Goal: Task Accomplishment & Management: Manage account settings

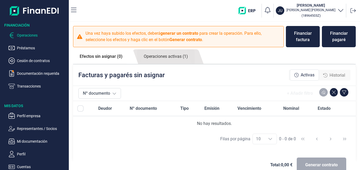
scroll to position [1, 0]
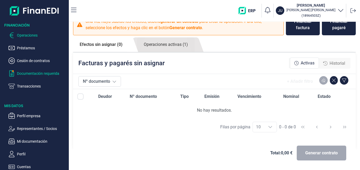
click at [36, 72] on p "Documentación requerida" at bounding box center [42, 73] width 50 height 6
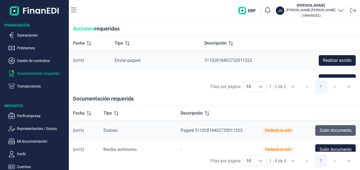
click at [328, 129] on span "Subir documento" at bounding box center [335, 130] width 32 height 6
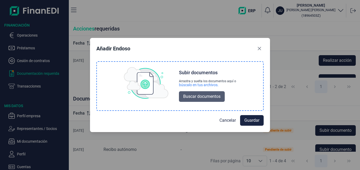
click at [211, 96] on span "Buscar documentos" at bounding box center [201, 96] width 37 height 6
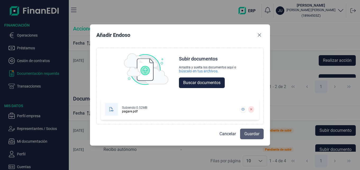
click at [255, 135] on span "Guardar" at bounding box center [251, 133] width 15 height 6
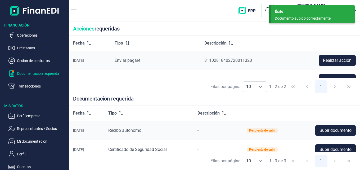
scroll to position [26, 0]
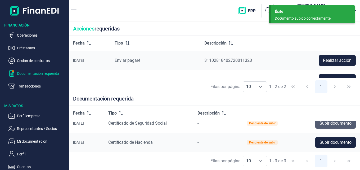
click at [340, 124] on span "Subir documento" at bounding box center [335, 123] width 32 height 6
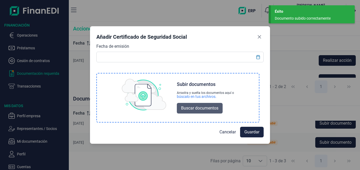
click at [211, 106] on span "Buscar documentos" at bounding box center [199, 108] width 37 height 6
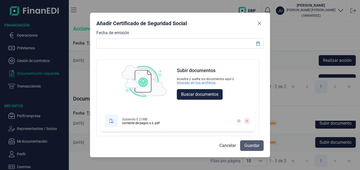
click at [255, 145] on span "Guardar" at bounding box center [251, 145] width 15 height 6
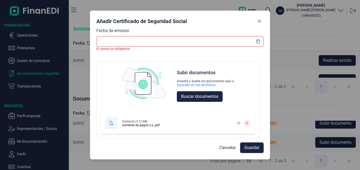
click at [147, 40] on input "text" at bounding box center [179, 41] width 167 height 11
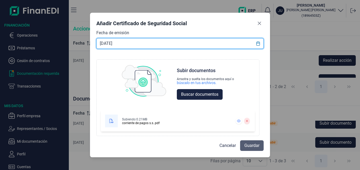
type input "06/06/2025"
click at [252, 145] on span "Guardar" at bounding box center [251, 145] width 15 height 6
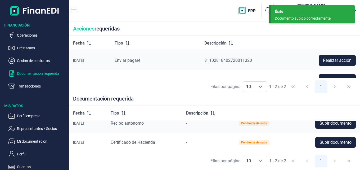
scroll to position [7, 0]
click at [331, 141] on span "Subir documento" at bounding box center [335, 142] width 32 height 6
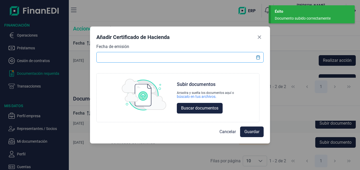
click at [134, 57] on input "text" at bounding box center [179, 57] width 167 height 11
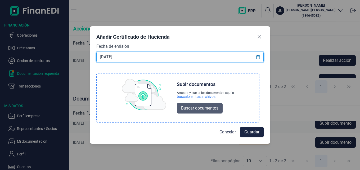
type input "06/06/2025"
click at [201, 110] on span "Buscar documentos" at bounding box center [199, 108] width 37 height 6
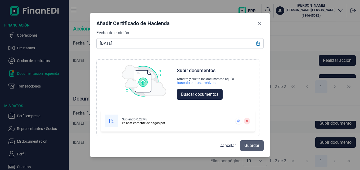
click at [254, 146] on span "Guardar" at bounding box center [251, 145] width 15 height 6
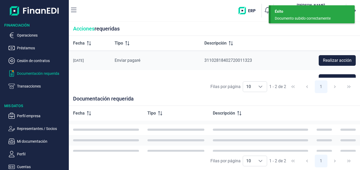
scroll to position [0, 0]
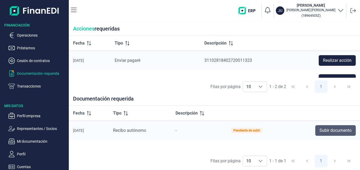
click at [333, 130] on span "Subir documento" at bounding box center [335, 130] width 32 height 6
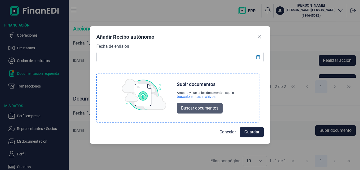
click at [209, 110] on span "Buscar documentos" at bounding box center [199, 108] width 37 height 6
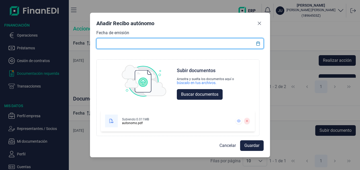
click at [161, 45] on input "text" at bounding box center [179, 43] width 167 height 11
type input "[DATE]"
click at [258, 148] on span "Guardar" at bounding box center [251, 145] width 15 height 6
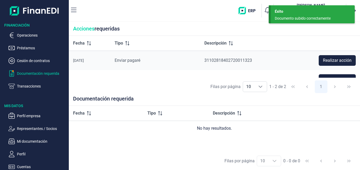
click at [25, 73] on p "Documentación requerida" at bounding box center [42, 73] width 50 height 6
click at [35, 60] on p "Cesión de contratos" at bounding box center [42, 60] width 50 height 6
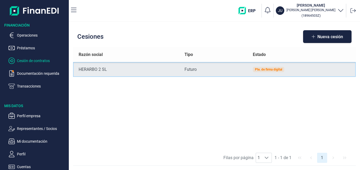
click at [270, 70] on div "Pte. de firma digital" at bounding box center [268, 69] width 27 height 3
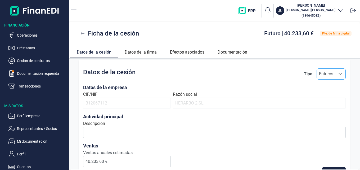
click at [339, 72] on icon "Seleccione una opción" at bounding box center [340, 74] width 4 height 4
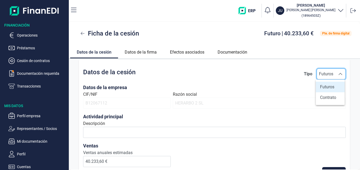
click at [339, 72] on icon "Seleccione una opción" at bounding box center [340, 74] width 4 height 4
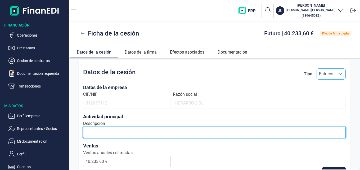
click at [107, 132] on input "Descripción" at bounding box center [214, 131] width 262 height 11
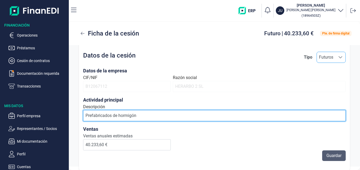
type input "Prefabricados de hormigón"
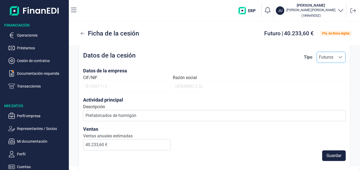
click at [337, 156] on span "Guardar" at bounding box center [333, 155] width 15 height 6
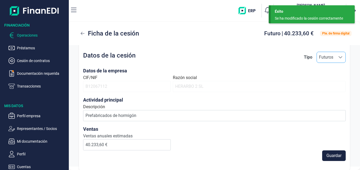
click at [28, 36] on p "Operaciones" at bounding box center [42, 35] width 50 height 6
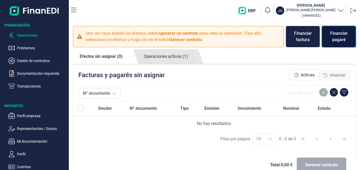
click at [341, 35] on div "Financiar pagaré" at bounding box center [338, 36] width 25 height 13
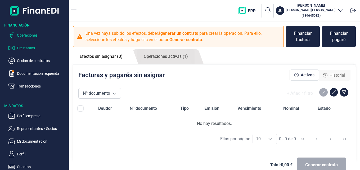
click at [27, 45] on p "Préstamos" at bounding box center [42, 48] width 50 height 6
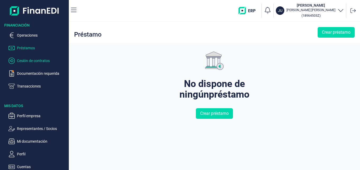
click at [34, 60] on p "Cesión de contratos" at bounding box center [42, 60] width 50 height 6
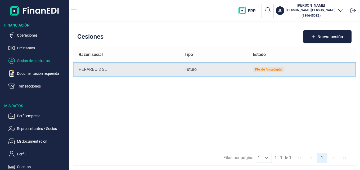
click at [270, 68] on div "Pte. de firma digital" at bounding box center [268, 69] width 27 height 3
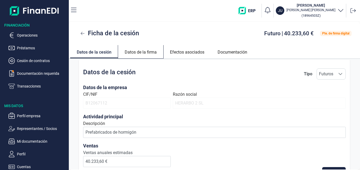
click at [141, 53] on link "Datos de la firma" at bounding box center [140, 51] width 45 height 13
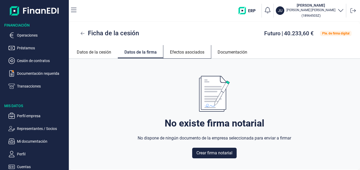
click at [184, 51] on link "Efectos asociados" at bounding box center [187, 51] width 48 height 13
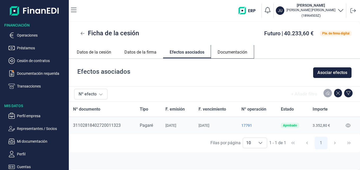
click at [231, 51] on link "Documentación" at bounding box center [232, 51] width 43 height 13
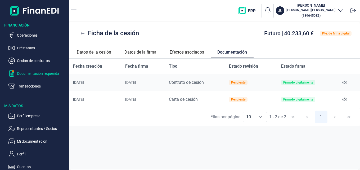
click at [43, 72] on p "Documentación requerida" at bounding box center [42, 73] width 50 height 6
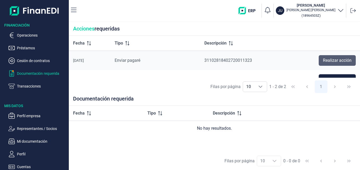
click at [329, 61] on span "Realizar acción" at bounding box center [337, 60] width 29 height 6
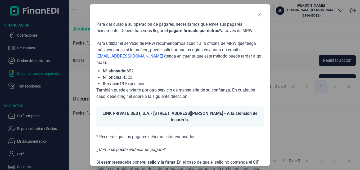
click at [221, 101] on div "Para dar curso a su operación de pagarés, necesitamos que envíe sus pagarés fís…" at bounding box center [179, 118] width 167 height 195
click at [195, 67] on div "Para dar curso a su operación de pagarés, necesitamos que envíe sus pagarés fís…" at bounding box center [179, 118] width 167 height 195
click at [266, 58] on div "Para dar curso a su operación de pagarés, necesitamos que envíe sus pagarés fís…" at bounding box center [180, 84] width 180 height 161
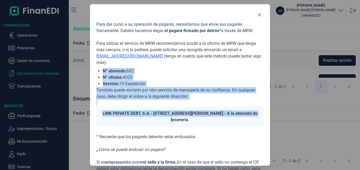
drag, startPoint x: 268, startPoint y: 65, endPoint x: 272, endPoint y: 111, distance: 46.2
click at [272, 111] on div "Para dar curso a su operación de pagarés, necesitamos que envíe sus pagarés fís…" at bounding box center [180, 85] width 360 height 170
click at [272, 95] on div "Para dar curso a su operación de pagarés, necesitamos que envíe sus pagarés fís…" at bounding box center [180, 85] width 360 height 170
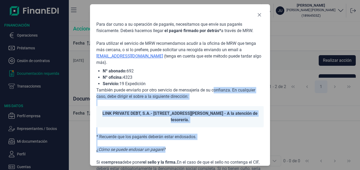
drag, startPoint x: 224, startPoint y: 147, endPoint x: 214, endPoint y: 90, distance: 57.4
click at [214, 90] on div "Para dar curso a su operación de pagarés, necesitamos que envíe sus pagarés fís…" at bounding box center [179, 118] width 167 height 195
click at [214, 90] on p "También puede enviarlo por otro servicio de mensajería de su confianza. En cual…" at bounding box center [179, 93] width 167 height 13
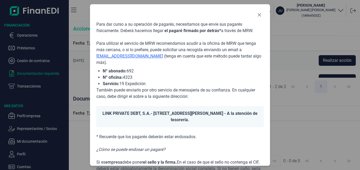
click at [121, 15] on div at bounding box center [179, 16] width 167 height 11
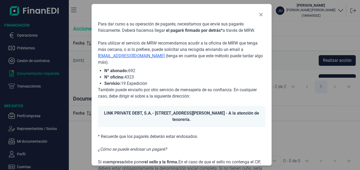
click at [266, 86] on div "Para dar curso a su operación de pagarés, necesitamos que envíe sus pagarés fís…" at bounding box center [182, 84] width 180 height 161
click at [270, 149] on div "Para dar curso a su operación de pagarés, necesitamos que envíe sus pagarés fís…" at bounding box center [182, 84] width 180 height 161
click at [264, 15] on button "Close" at bounding box center [261, 14] width 8 height 8
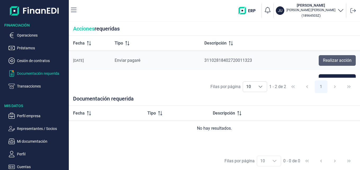
click at [329, 58] on span "Realizar acción" at bounding box center [337, 60] width 29 height 6
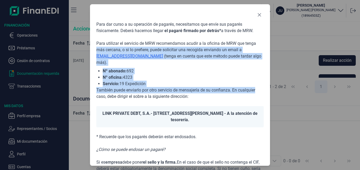
drag, startPoint x: 268, startPoint y: 45, endPoint x: 274, endPoint y: 93, distance: 48.5
click at [274, 93] on div "Para dar curso a su operación de pagarés, necesitamos que envíe sus pagarés fís…" at bounding box center [180, 85] width 360 height 170
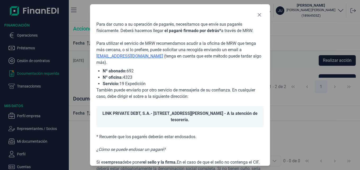
click at [252, 102] on div "Para dar curso a su operación de pagarés, necesitamos que envíe sus pagarés fís…" at bounding box center [179, 118] width 167 height 195
click at [262, 145] on div "Para dar curso a su operación de pagarés, necesitamos que envíe sus pagarés fís…" at bounding box center [179, 118] width 167 height 195
click at [263, 145] on div "Para dar curso a su operación de pagarés, necesitamos que envíe sus pagarés fís…" at bounding box center [179, 118] width 167 height 195
click at [248, 150] on p "¿Cómo se puede endosar un pagaré?" at bounding box center [179, 149] width 167 height 6
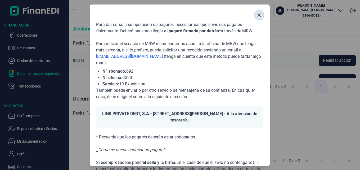
click at [262, 14] on button "Close" at bounding box center [259, 15] width 8 height 8
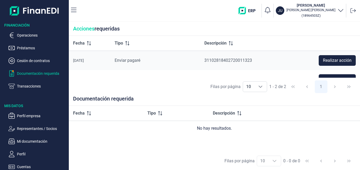
scroll to position [11, 0]
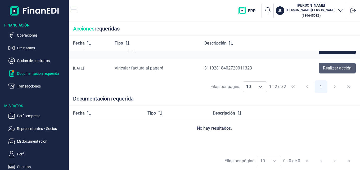
click at [337, 67] on span "Realizar acción" at bounding box center [337, 68] width 29 height 6
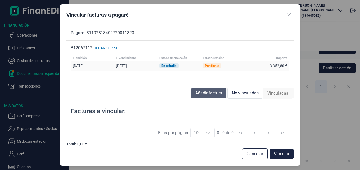
click at [208, 93] on span "Añadir factura" at bounding box center [208, 93] width 27 height 6
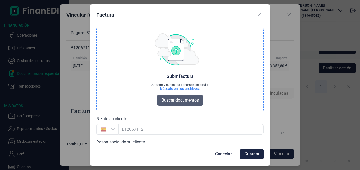
click at [181, 99] on span "Buscar documentos" at bounding box center [179, 100] width 37 height 6
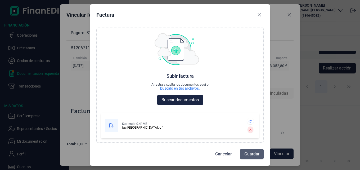
click at [254, 153] on span "Guardar" at bounding box center [251, 153] width 15 height 6
click at [252, 152] on span "Guardar" at bounding box center [251, 153] width 15 height 6
click at [249, 151] on span "Guardar" at bounding box center [251, 153] width 15 height 6
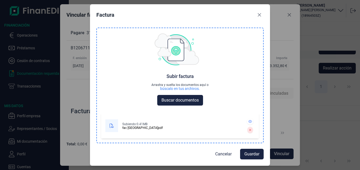
click at [161, 123] on div "Subiendo: 0.41MB fac Herarbo.pdf" at bounding box center [173, 125] width 136 height 17
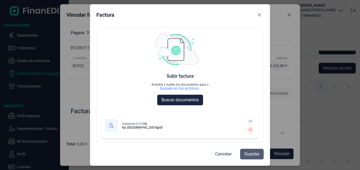
click at [256, 154] on span "Guardar" at bounding box center [251, 153] width 15 height 6
click at [249, 155] on span "Guardar" at bounding box center [251, 153] width 15 height 6
click at [226, 153] on span "Cancelar" at bounding box center [223, 153] width 16 height 6
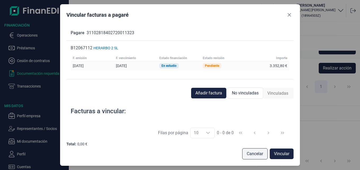
click at [244, 153] on button "Cancelar" at bounding box center [254, 153] width 25 height 11
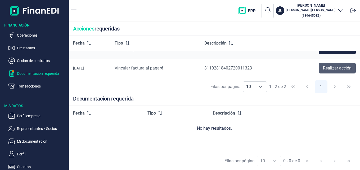
click at [334, 68] on span "Realizar acción" at bounding box center [337, 68] width 29 height 6
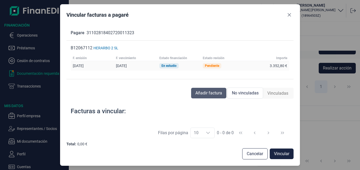
click at [210, 93] on span "Añadir factura" at bounding box center [208, 93] width 27 height 6
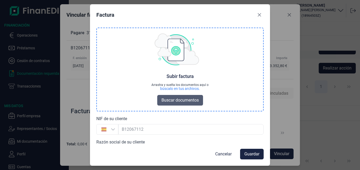
click at [180, 100] on span "Buscar documentos" at bounding box center [179, 100] width 37 height 6
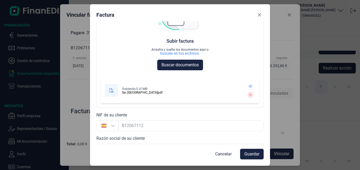
scroll to position [70, 0]
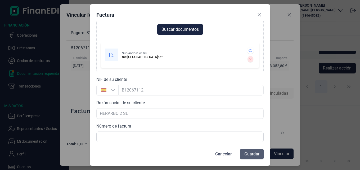
click at [251, 154] on span "Guardar" at bounding box center [251, 153] width 15 height 6
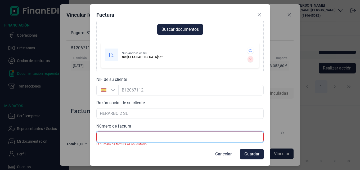
click at [111, 134] on input "text" at bounding box center [179, 136] width 167 height 11
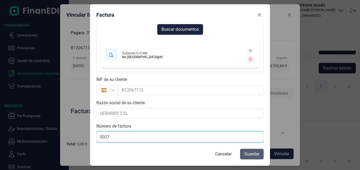
type input "0007"
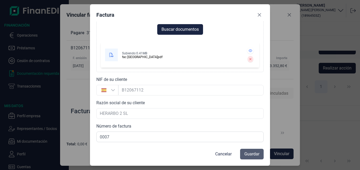
click at [255, 155] on span "Guardar" at bounding box center [251, 153] width 15 height 6
click at [252, 151] on span "Guardar" at bounding box center [251, 153] width 15 height 6
click at [252, 154] on span "Guardar" at bounding box center [251, 153] width 15 height 6
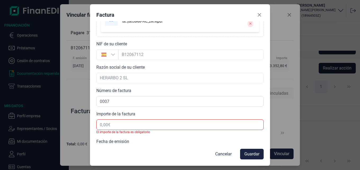
scroll to position [106, 0]
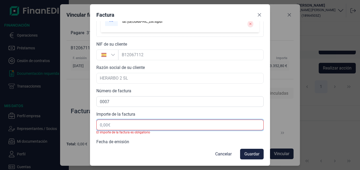
click at [136, 125] on input "text" at bounding box center [179, 124] width 167 height 11
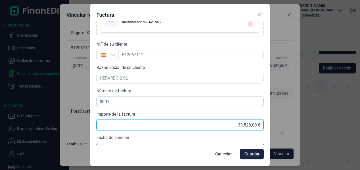
type input "335.280,00 €"
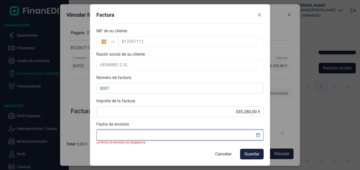
click at [136, 136] on input "text" at bounding box center [179, 134] width 167 height 11
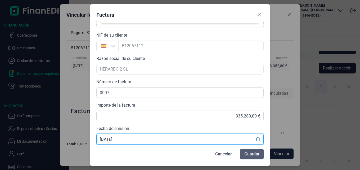
type input "[DATE]"
click at [254, 154] on span "Guardar" at bounding box center [251, 153] width 15 height 6
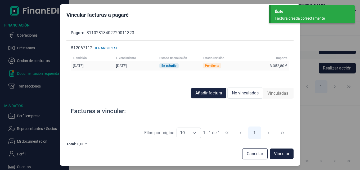
click at [224, 66] on div "Pendiente" at bounding box center [223, 65] width 41 height 5
click at [251, 92] on span "No vinculadas" at bounding box center [245, 93] width 27 height 6
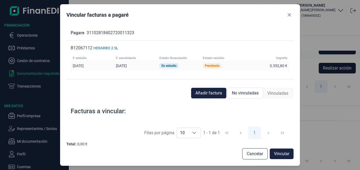
click at [284, 92] on span "Vinculadas" at bounding box center [277, 93] width 21 height 6
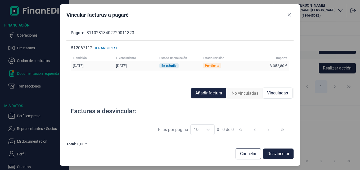
click at [156, 72] on div "B12067112 HERARBO 2 SL F. emisión F. vencimiento Estado financiación Estado rev…" at bounding box center [179, 57] width 227 height 34
click at [247, 153] on span "Cancelar" at bounding box center [248, 153] width 16 height 6
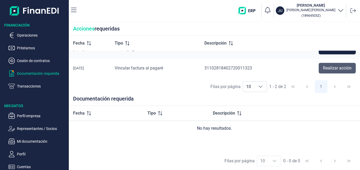
click at [339, 66] on span "Realizar acción" at bounding box center [337, 68] width 29 height 6
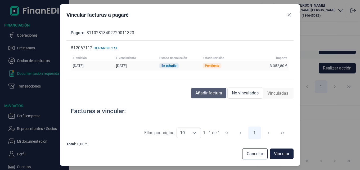
click at [207, 94] on span "Añadir factura" at bounding box center [208, 93] width 27 height 6
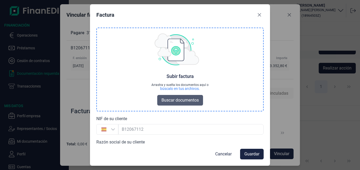
click at [188, 99] on span "Buscar documentos" at bounding box center [179, 100] width 37 height 6
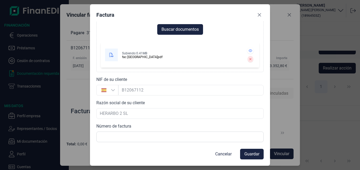
scroll to position [106, 0]
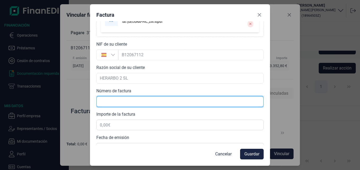
click at [128, 101] on input "text" at bounding box center [179, 101] width 167 height 11
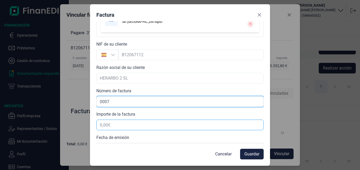
type input "0007"
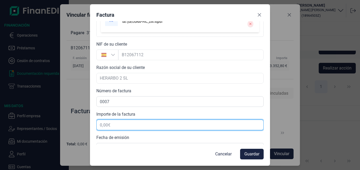
click at [127, 126] on input "text" at bounding box center [179, 124] width 167 height 11
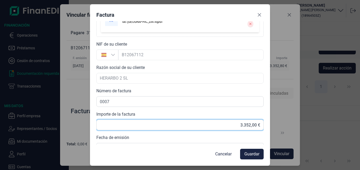
type input "3.352,80 €"
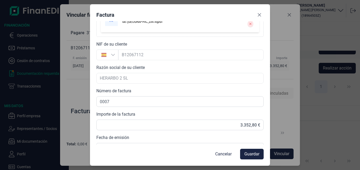
click at [155, 146] on form "Choose Subir factura Arrastra y suelta los documentos aquí o búscalo en tus arc…" at bounding box center [179, 90] width 167 height 138
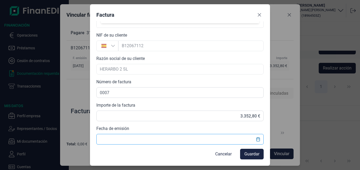
click at [165, 137] on input "text" at bounding box center [179, 139] width 167 height 11
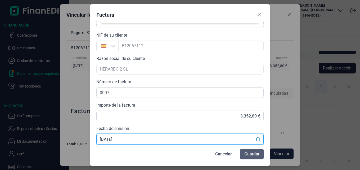
type input "[DATE]"
click at [256, 154] on span "Guardar" at bounding box center [251, 153] width 15 height 6
click at [249, 156] on span "Guardar" at bounding box center [251, 153] width 15 height 6
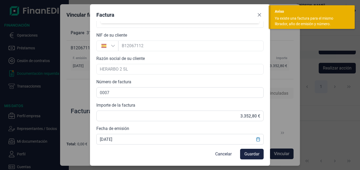
click at [300, 9] on div "Aviso" at bounding box center [313, 12] width 76 height 6
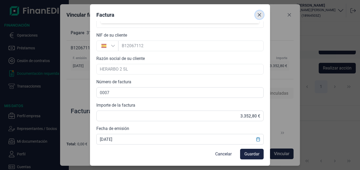
click at [258, 14] on icon "Close" at bounding box center [259, 14] width 3 height 3
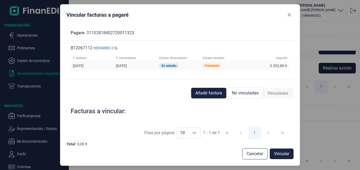
click at [272, 90] on span "Vinculadas" at bounding box center [277, 93] width 21 height 6
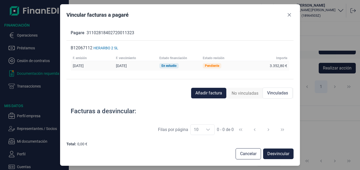
click at [239, 94] on span "No vinculadas" at bounding box center [244, 93] width 27 height 6
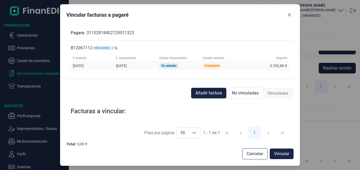
click at [285, 91] on span "Vinculadas" at bounding box center [277, 93] width 21 height 6
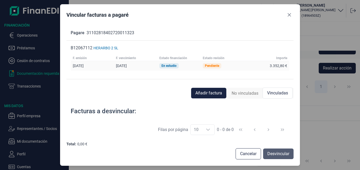
click at [276, 152] on span "Desvincular" at bounding box center [278, 153] width 22 height 6
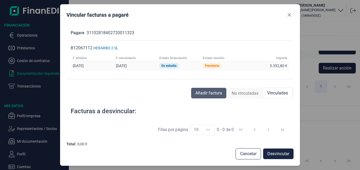
click at [215, 92] on span "Añadir factura" at bounding box center [208, 93] width 27 height 6
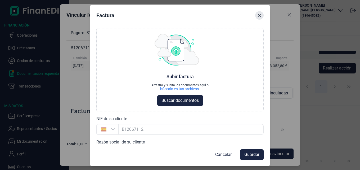
click at [258, 14] on icon "Close" at bounding box center [259, 15] width 3 height 3
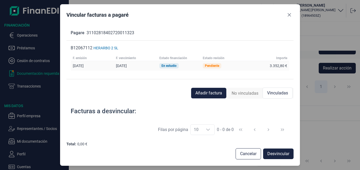
click at [250, 92] on span "No vinculadas" at bounding box center [244, 93] width 27 height 6
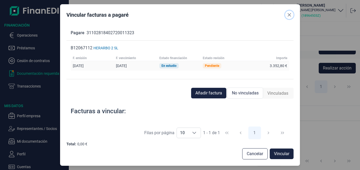
click at [292, 15] on button "Close" at bounding box center [289, 15] width 8 height 8
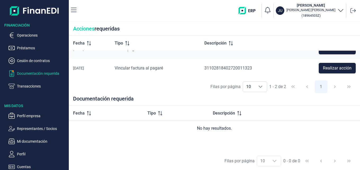
scroll to position [0, 0]
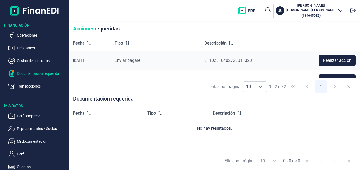
click at [161, 85] on div "Filas por página 10 10 10 1 - 2 de 2 1" at bounding box center [214, 86] width 291 height 18
drag, startPoint x: 358, startPoint y: 31, endPoint x: 358, endPoint y: 24, distance: 7.4
click at [358, 24] on div "Acciones requeridas" at bounding box center [214, 29] width 291 height 14
drag, startPoint x: 358, startPoint y: 24, endPoint x: 358, endPoint y: 49, distance: 25.7
click at [358, 48] on div "Acciones requeridas Fecha Tipo Descripción [DATE] Enviar pagaré 311028184027200…" at bounding box center [214, 59] width 291 height 74
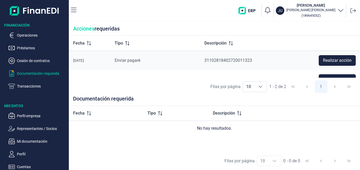
click at [289, 70] on td "Realizar acción" at bounding box center [324, 79] width 72 height 19
click at [288, 70] on tbody "[DATE] Enviar pagaré 31102818402720011323 Realizar acción [DATE] Vincular factu…" at bounding box center [214, 70] width 291 height 38
click at [326, 57] on button "Realizar acción" at bounding box center [336, 60] width 37 height 11
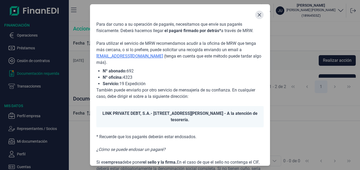
click at [262, 16] on button "Close" at bounding box center [259, 15] width 8 height 8
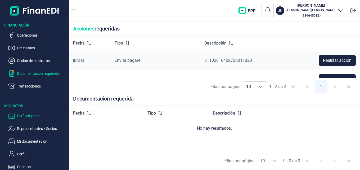
click at [37, 116] on p "Perfil empresa" at bounding box center [42, 115] width 50 height 6
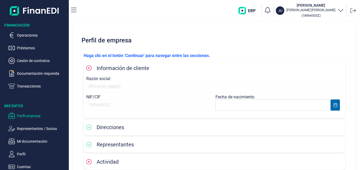
scroll to position [29, 0]
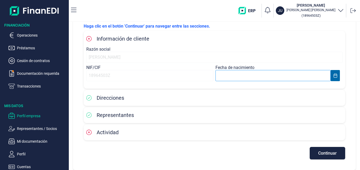
click at [267, 75] on body "Financiación Operaciones Préstamos Cesión de contratos Documentación requerida …" at bounding box center [180, 85] width 360 height 170
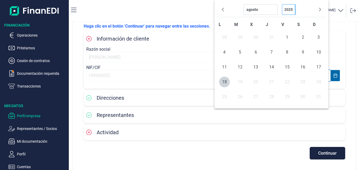
click at [295, 11] on select "2025 2024 2023 2022 2021 2020 2019 2018 2017 2016 2015 2014 2013 2012 2011 2010…" at bounding box center [288, 9] width 13 height 11
select select "7"
select select "1968"
click at [224, 11] on icon "Previous Month" at bounding box center [223, 9] width 4 height 4
select select "6"
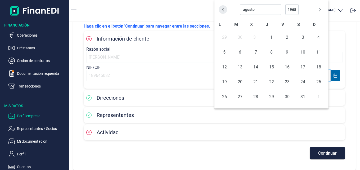
select select "1968"
click at [224, 11] on icon "Previous Month" at bounding box center [223, 9] width 4 height 4
select select "5"
select select "1968"
click at [285, 83] on span "21" at bounding box center [287, 81] width 11 height 11
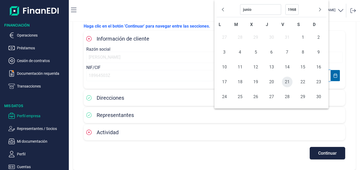
type input "[DATE]"
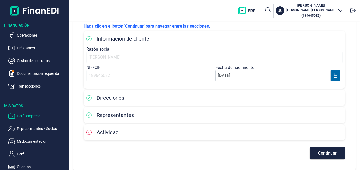
click at [189, 101] on div "Direcciones" at bounding box center [214, 98] width 256 height 8
click at [109, 96] on span "Direcciones" at bounding box center [111, 97] width 28 height 6
click at [104, 132] on span "Actividad" at bounding box center [108, 132] width 22 height 6
click at [154, 130] on div "Actividad" at bounding box center [214, 132] width 256 height 8
click at [318, 152] on span "Continuar" at bounding box center [327, 153] width 19 height 4
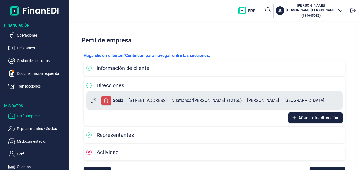
scroll to position [20, 0]
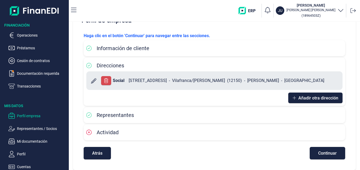
click at [88, 132] on icon at bounding box center [88, 131] width 5 height 5
click at [99, 131] on span "Actividad" at bounding box center [108, 132] width 22 height 6
click at [325, 152] on span "Continuar" at bounding box center [327, 153] width 19 height 4
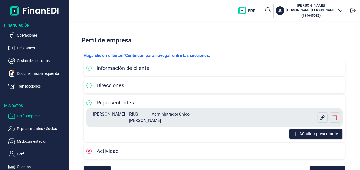
scroll to position [19, 0]
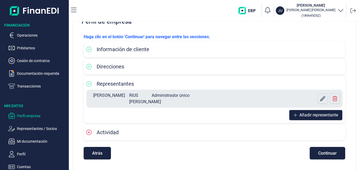
click at [324, 151] on span "Continuar" at bounding box center [327, 153] width 19 height 4
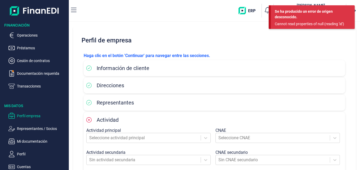
scroll to position [35, 0]
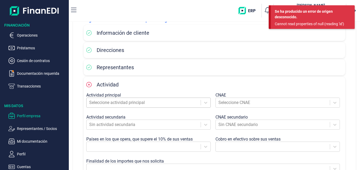
click at [115, 100] on div at bounding box center [143, 102] width 109 height 7
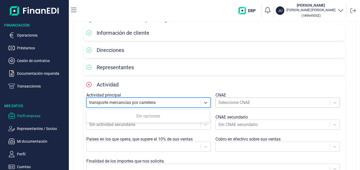
type input "transporte mercancias por carretera"
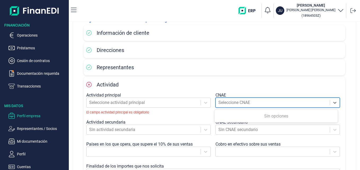
click at [239, 102] on div at bounding box center [272, 102] width 109 height 7
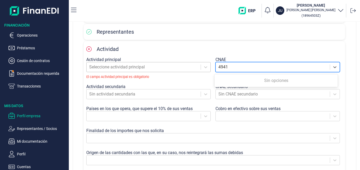
type input "4941"
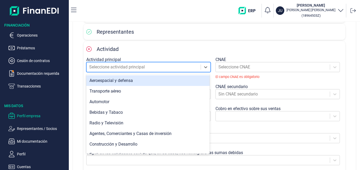
click at [120, 66] on div at bounding box center [143, 66] width 109 height 7
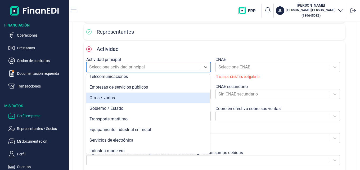
scroll to position [360, 0]
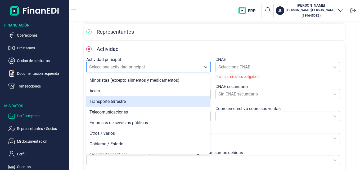
click at [120, 101] on div "Transporte terrestre" at bounding box center [147, 101] width 123 height 11
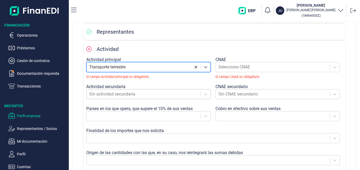
click at [122, 93] on div at bounding box center [143, 93] width 109 height 7
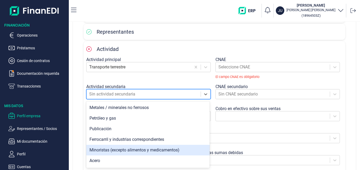
scroll to position [353, 0]
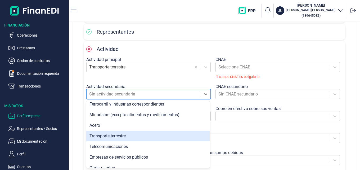
click at [124, 136] on div "Transporte terrestre" at bounding box center [147, 135] width 123 height 11
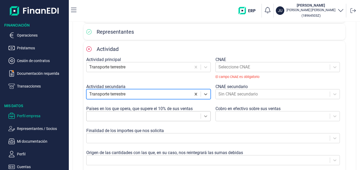
click at [203, 117] on icon at bounding box center [205, 115] width 5 height 5
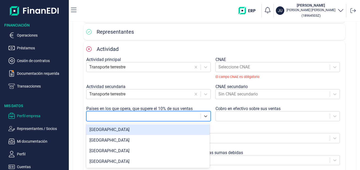
click at [133, 130] on div "[GEOGRAPHIC_DATA]" at bounding box center [147, 129] width 123 height 11
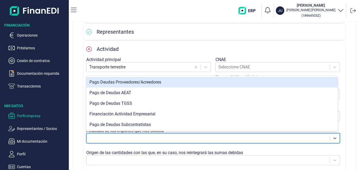
click at [135, 138] on div at bounding box center [208, 137] width 238 height 7
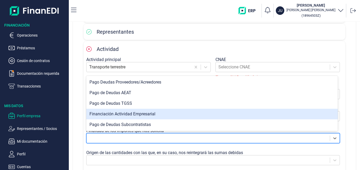
click at [137, 113] on div "Financiación Actividad Empresarial" at bounding box center [211, 113] width 251 height 11
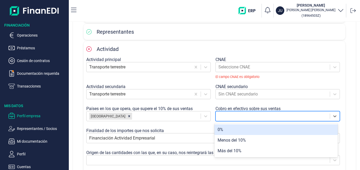
click at [243, 117] on div at bounding box center [272, 115] width 109 height 7
click at [237, 127] on div "0%" at bounding box center [275, 129] width 123 height 11
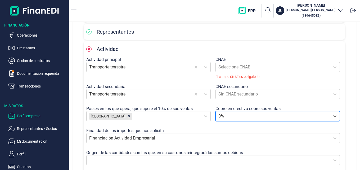
scroll to position [103, 0]
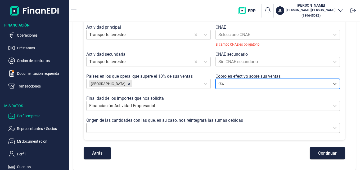
click at [172, 130] on div at bounding box center [208, 127] width 238 height 7
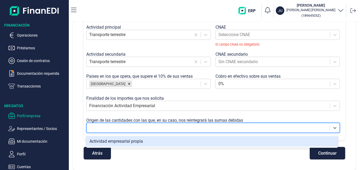
click at [170, 142] on div "Actividad empresarial propia" at bounding box center [211, 141] width 251 height 11
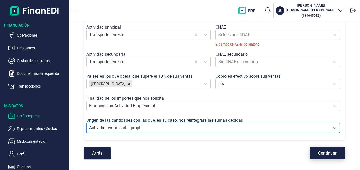
click at [328, 155] on span "Continuar" at bounding box center [327, 153] width 19 height 4
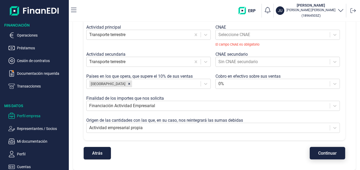
click at [324, 151] on span "Continuar" at bounding box center [327, 153] width 19 height 4
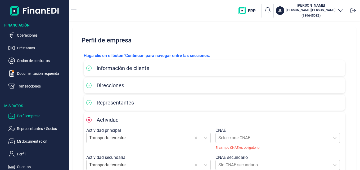
scroll to position [35, 0]
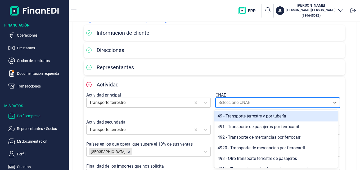
click at [252, 102] on div at bounding box center [272, 102] width 109 height 7
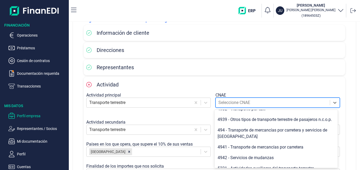
scroll to position [106, 0]
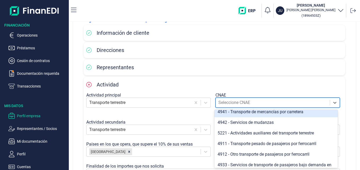
click at [254, 117] on div "4941 - Transporte de mercancías por carretera" at bounding box center [275, 111] width 123 height 11
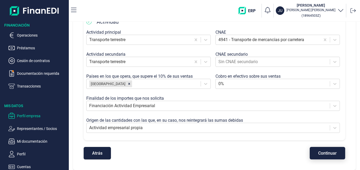
scroll to position [98, 0]
click at [332, 153] on span "Continuar" at bounding box center [327, 153] width 19 height 4
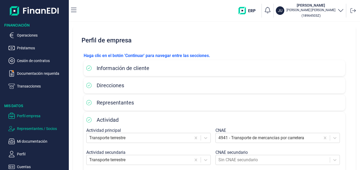
click at [34, 128] on p "Representantes / Socios" at bounding box center [42, 128] width 50 height 6
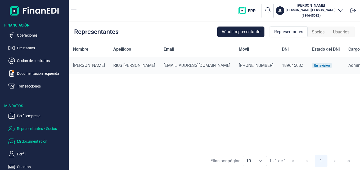
click at [33, 140] on p "Mi documentación" at bounding box center [42, 141] width 50 height 6
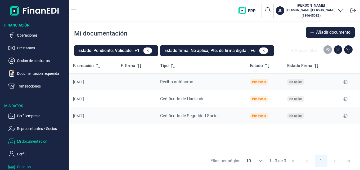
click at [29, 166] on p "Cuentas" at bounding box center [42, 166] width 50 height 6
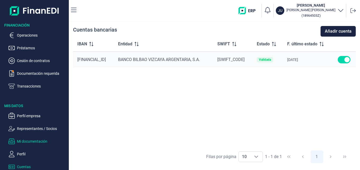
click at [26, 140] on p "Mi documentación" at bounding box center [42, 141] width 50 height 6
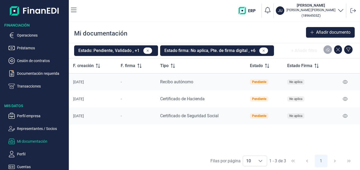
drag, startPoint x: 303, startPoint y: 133, endPoint x: 104, endPoint y: 144, distance: 199.0
click at [104, 144] on div "F. creación F. firma Tipo Estado Estado Firma [DATE] - Recibo autónomo Pendient…" at bounding box center [214, 104] width 291 height 93
click at [215, 122] on td "Certificado de Seguridad Social" at bounding box center [201, 115] width 90 height 17
click at [321, 133] on div "F. creación F. firma Tipo Estado Estado Firma [DATE] - Recibo autónomo Pendient…" at bounding box center [214, 104] width 291 height 93
click at [346, 98] on icon at bounding box center [345, 99] width 5 height 4
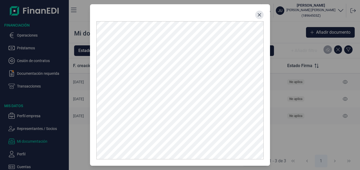
click at [261, 16] on icon "Close" at bounding box center [259, 14] width 3 height 3
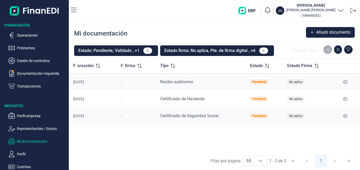
click at [219, 134] on div "F. creación F. firma Tipo Estado Estado Firma [DATE] - Recibo autónomo Pendient…" at bounding box center [214, 104] width 291 height 93
click at [34, 85] on p "Transacciones" at bounding box center [42, 86] width 50 height 6
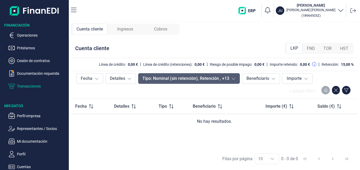
click at [232, 78] on icon at bounding box center [233, 78] width 4 height 4
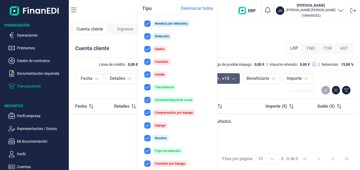
click at [232, 78] on icon at bounding box center [233, 78] width 4 height 4
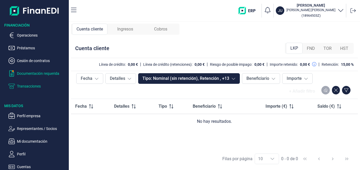
click at [33, 73] on p "Documentación requerida" at bounding box center [42, 73] width 50 height 6
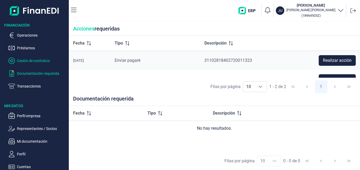
click at [33, 59] on p "Cesión de contratos" at bounding box center [42, 60] width 50 height 6
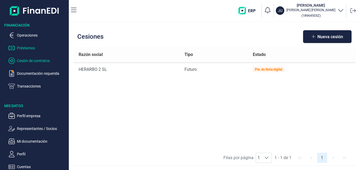
click at [25, 49] on p "Préstamos" at bounding box center [42, 48] width 50 height 6
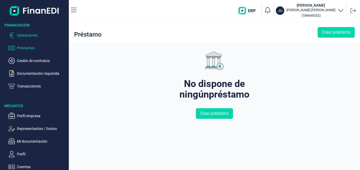
click at [24, 34] on p "Operaciones" at bounding box center [42, 35] width 50 height 6
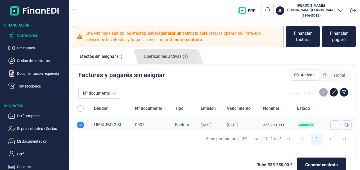
checkbox input "true"
click at [32, 48] on p "Préstamos" at bounding box center [42, 48] width 50 height 6
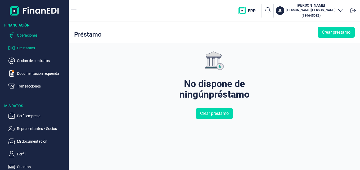
click at [30, 33] on p "Operaciones" at bounding box center [42, 35] width 50 height 6
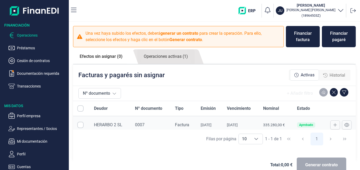
checkbox input "true"
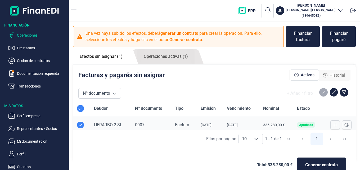
scroll to position [12, 0]
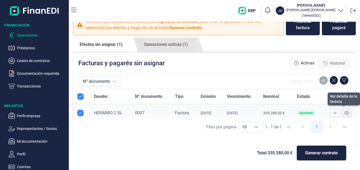
click at [342, 110] on button at bounding box center [347, 112] width 10 height 9
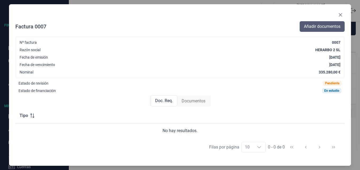
click at [322, 25] on span "Añadir documentos" at bounding box center [322, 26] width 37 height 6
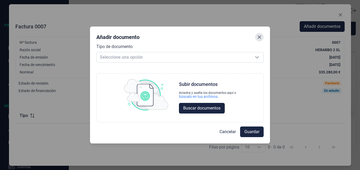
click at [261, 37] on icon "Close" at bounding box center [259, 37] width 4 height 4
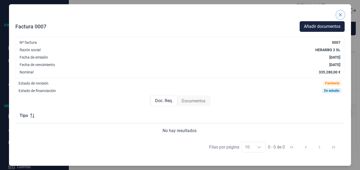
click at [340, 12] on button "Close" at bounding box center [340, 15] width 8 height 8
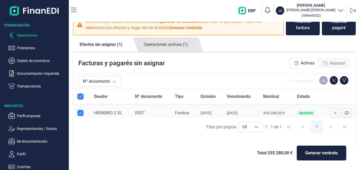
click at [92, 44] on link "Efectos sin asignar (1)" at bounding box center [101, 44] width 56 height 14
click at [122, 44] on link "Efectos sin asignar (1)" at bounding box center [101, 44] width 56 height 14
click at [160, 44] on link "Operaciones activas (1)" at bounding box center [165, 44] width 57 height 15
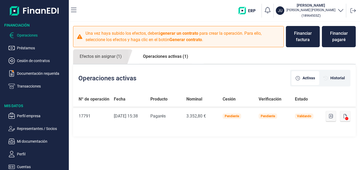
scroll to position [0, 0]
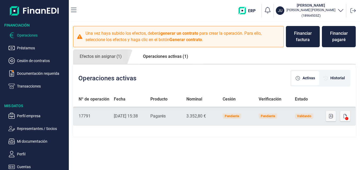
click at [345, 117] on icon at bounding box center [346, 118] width 3 height 3
click at [347, 117] on icon at bounding box center [346, 118] width 3 height 3
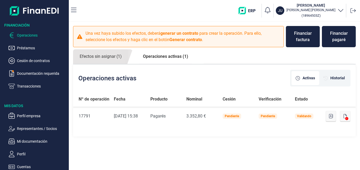
click at [168, 58] on link "Operaciones activas (1)" at bounding box center [165, 56] width 58 height 14
click at [97, 56] on link "Efectos sin asignar (1)" at bounding box center [100, 56] width 55 height 15
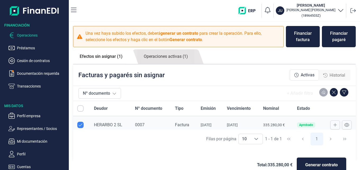
checkbox input "true"
click at [81, 123] on input "Row Unselected null" at bounding box center [80, 124] width 6 height 6
checkbox input "false"
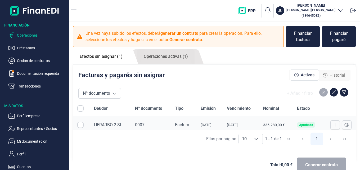
click at [308, 77] on span "Activas" at bounding box center [307, 75] width 14 height 6
click at [95, 54] on link "Efectos sin asignar (1)" at bounding box center [101, 56] width 56 height 14
click at [176, 57] on link "Operaciones activas (1)" at bounding box center [165, 56] width 57 height 15
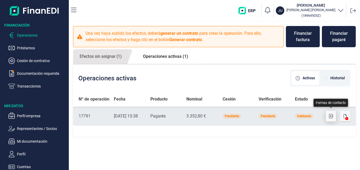
click at [330, 114] on icon "button" at bounding box center [331, 116] width 4 height 4
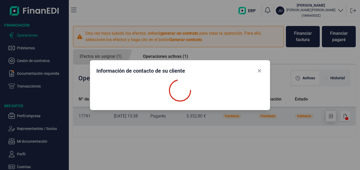
select select "ES"
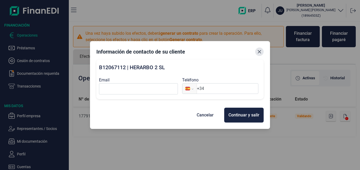
click at [258, 50] on icon "Close" at bounding box center [259, 51] width 4 height 4
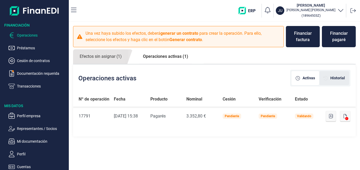
click at [340, 77] on span "Historial" at bounding box center [337, 78] width 15 height 6
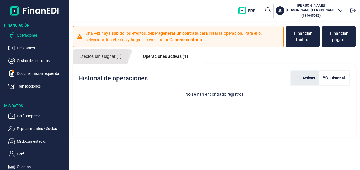
click at [309, 80] on div "Activas" at bounding box center [305, 78] width 28 height 14
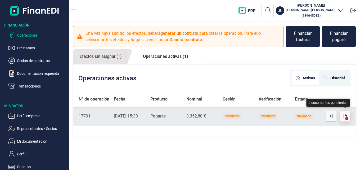
click at [344, 118] on button "button" at bounding box center [345, 116] width 10 height 11
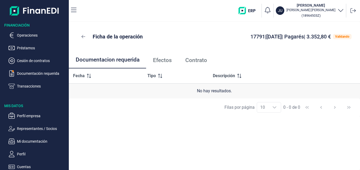
click at [165, 61] on span "Efectos" at bounding box center [162, 60] width 19 height 6
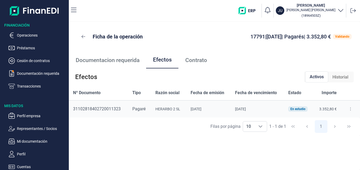
click at [194, 60] on span "Contrato" at bounding box center [196, 60] width 22 height 6
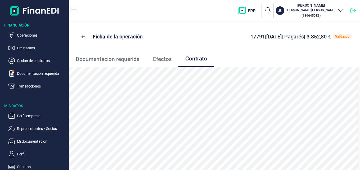
click at [355, 10] on icon at bounding box center [352, 10] width 5 height 5
